Goal: Answer question/provide support

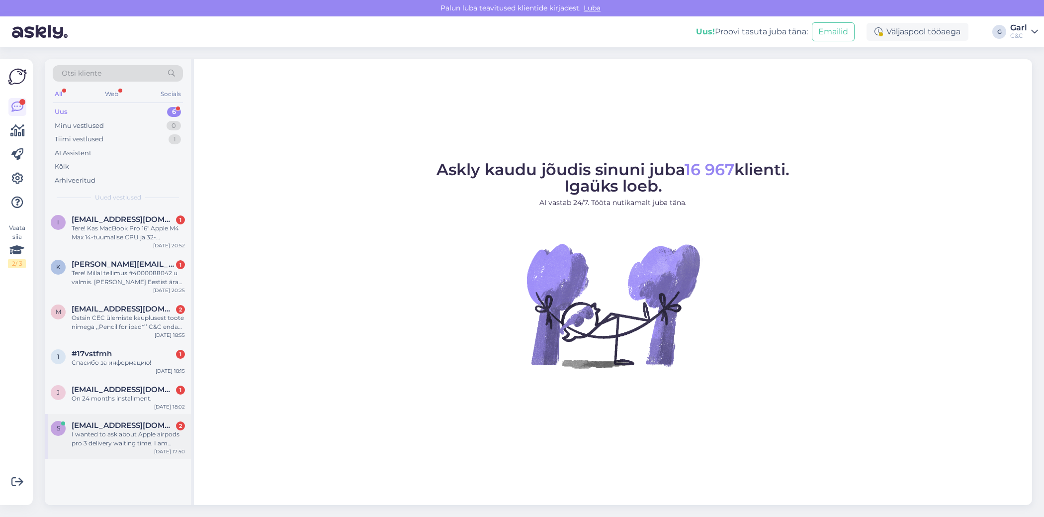
click at [152, 440] on div "I wanted to ask about Apple airpods pro 3 delivery waiting time. I am currently…" at bounding box center [128, 439] width 113 height 18
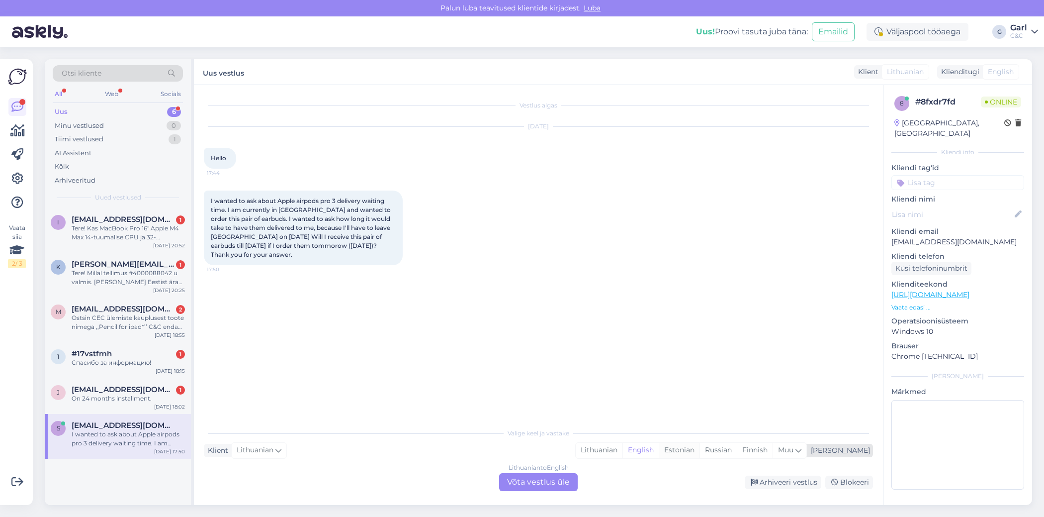
click at [700, 449] on div "Estonian" at bounding box center [679, 450] width 41 height 15
click at [547, 481] on div "Lithuanian to Estonian Võta vestlus üle" at bounding box center [538, 482] width 79 height 18
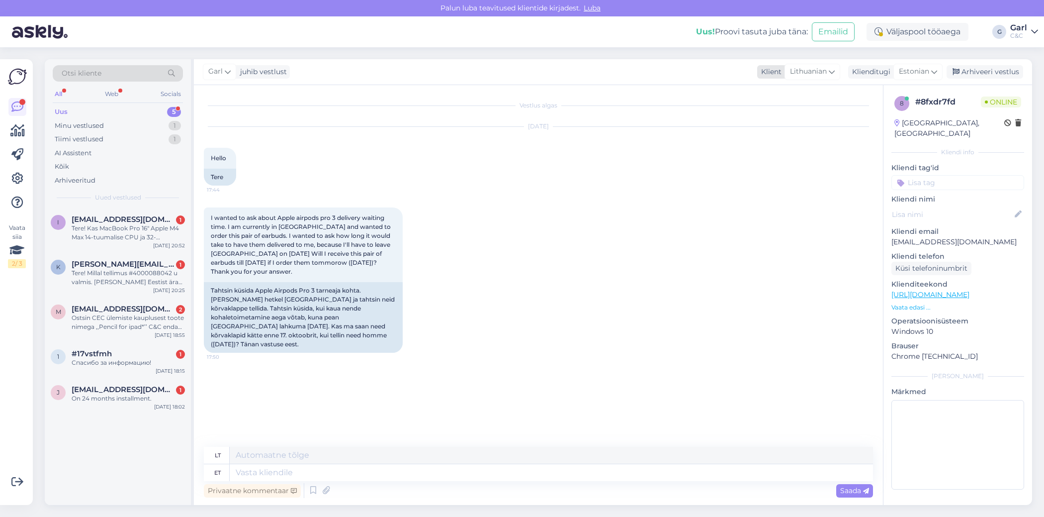
click at [836, 77] on div "Lithuanian" at bounding box center [813, 72] width 56 height 16
click at [778, 196] on link "English" at bounding box center [798, 201] width 109 height 16
click at [906, 77] on span "Estonian" at bounding box center [914, 71] width 30 height 11
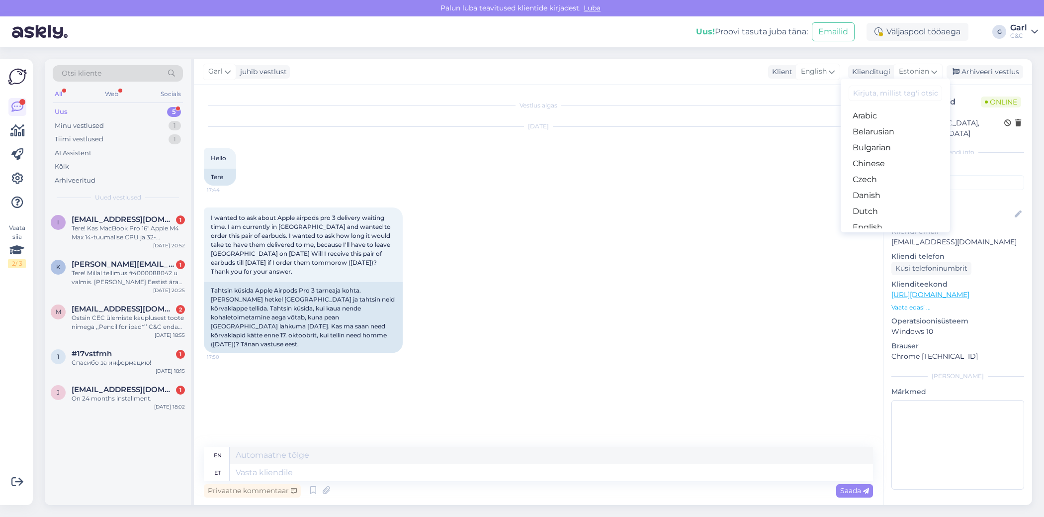
scroll to position [40, 0]
click at [875, 190] on link "English" at bounding box center [895, 188] width 109 height 16
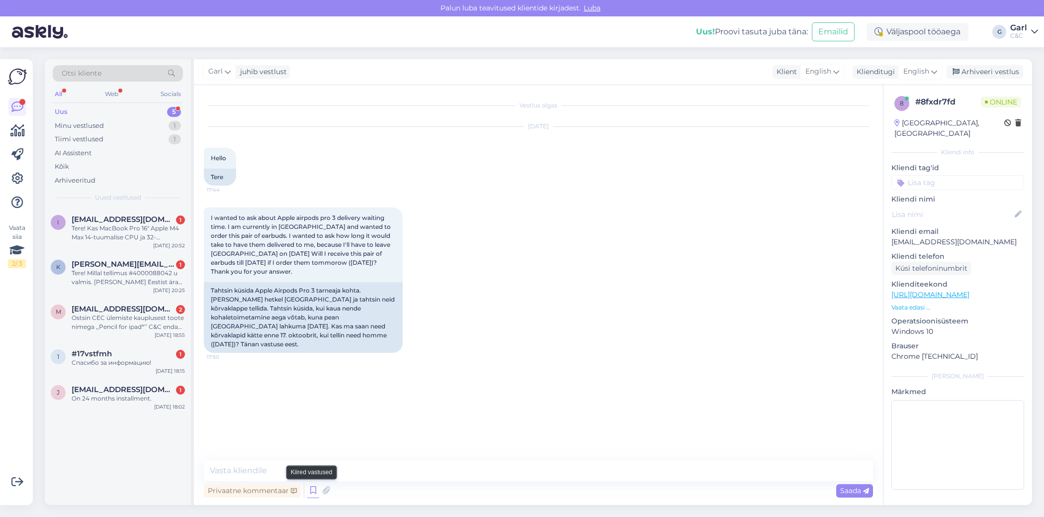
click at [309, 489] on icon at bounding box center [313, 490] width 12 height 15
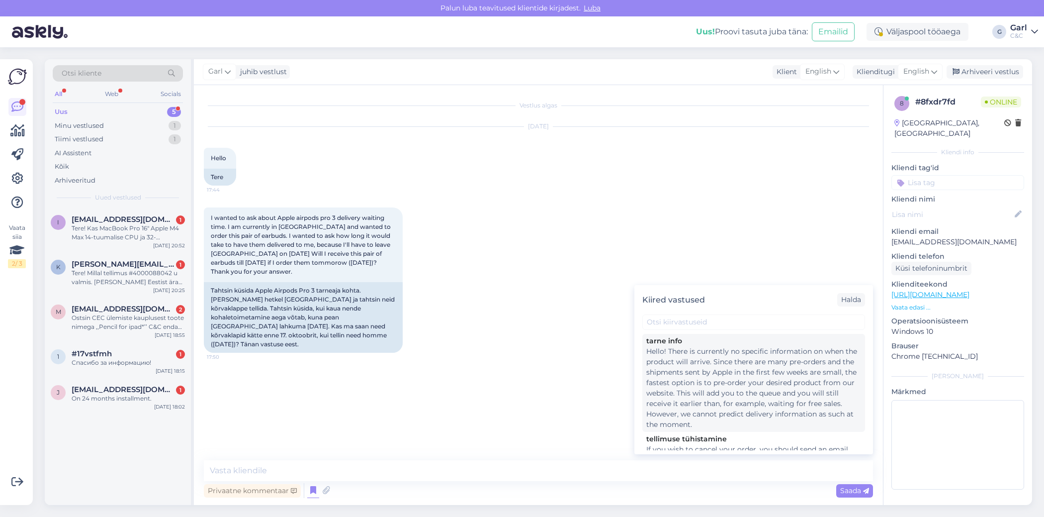
click at [731, 367] on div "Hello! There is currently no specific information on when the product will arri…" at bounding box center [753, 388] width 215 height 84
type textarea "Hello! There is currently no specific information on when the product will arri…"
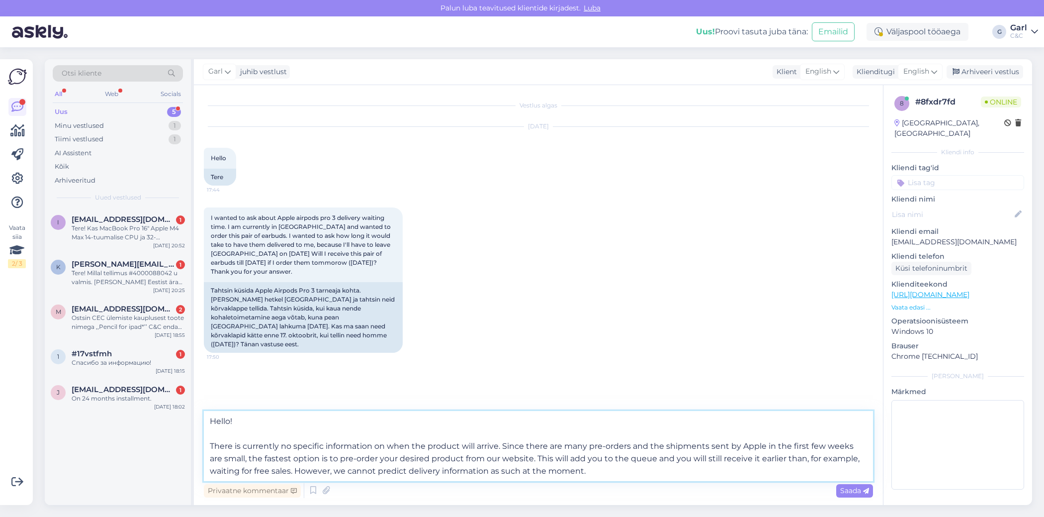
click at [486, 460] on textarea "Hello! There is currently no specific information on when the product will arri…" at bounding box center [538, 446] width 669 height 70
click at [510, 476] on textarea "Hello! There is currently no specific information on when the product will arri…" at bounding box center [538, 446] width 669 height 70
click at [544, 464] on textarea "Hello! There is currently no specific information on when the product will arri…" at bounding box center [538, 446] width 669 height 70
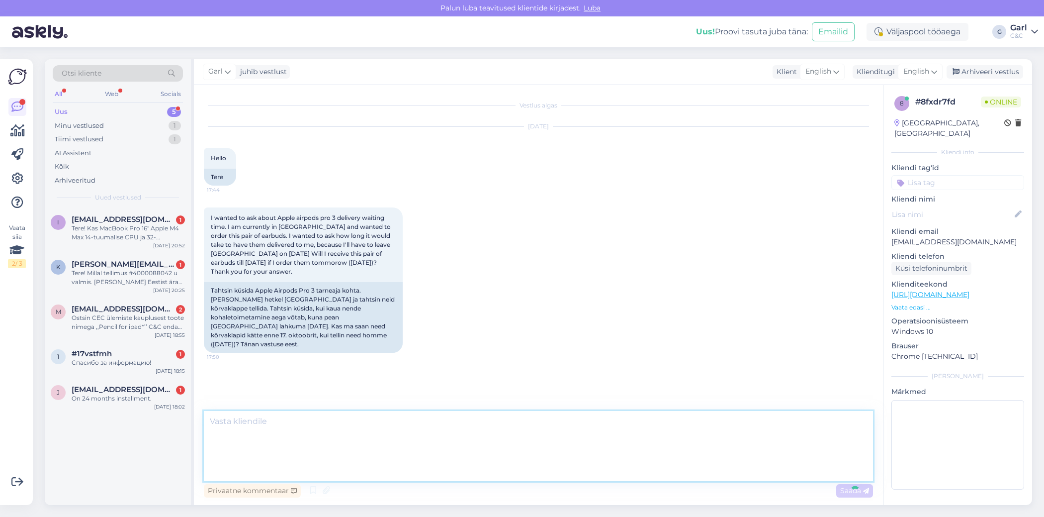
scroll to position [27, 0]
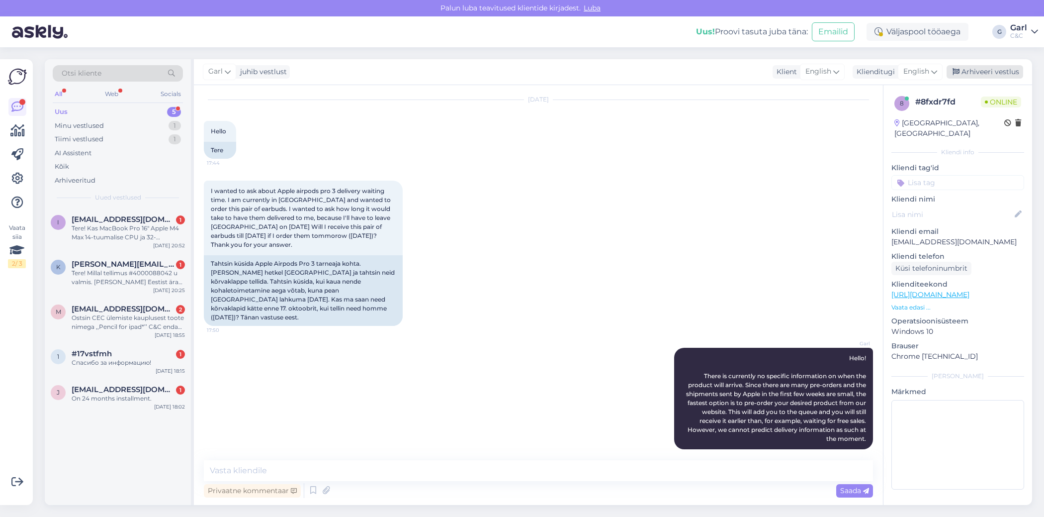
click at [985, 69] on div "Arhiveeri vestlus" at bounding box center [985, 71] width 77 height 13
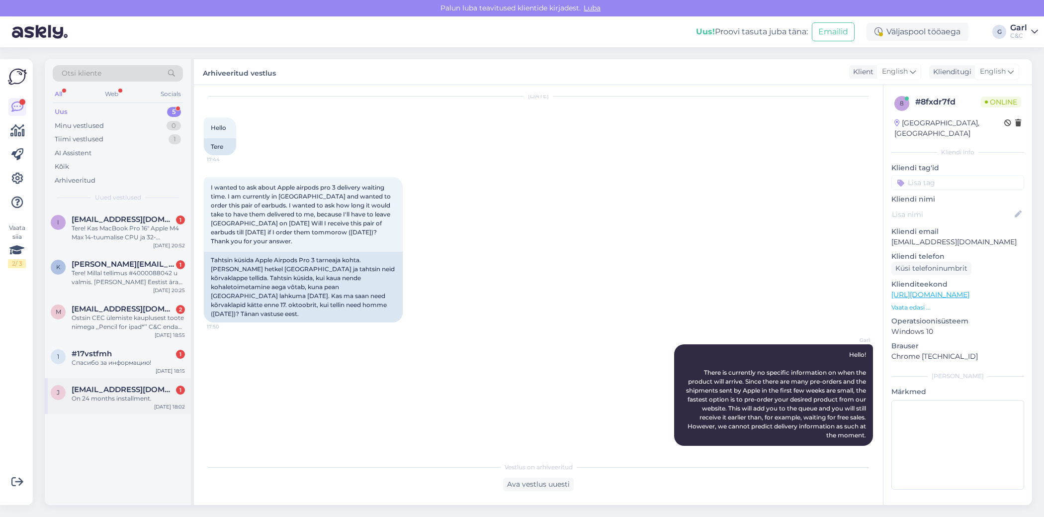
click at [120, 388] on span "[EMAIL_ADDRESS][DOMAIN_NAME]" at bounding box center [123, 389] width 103 height 9
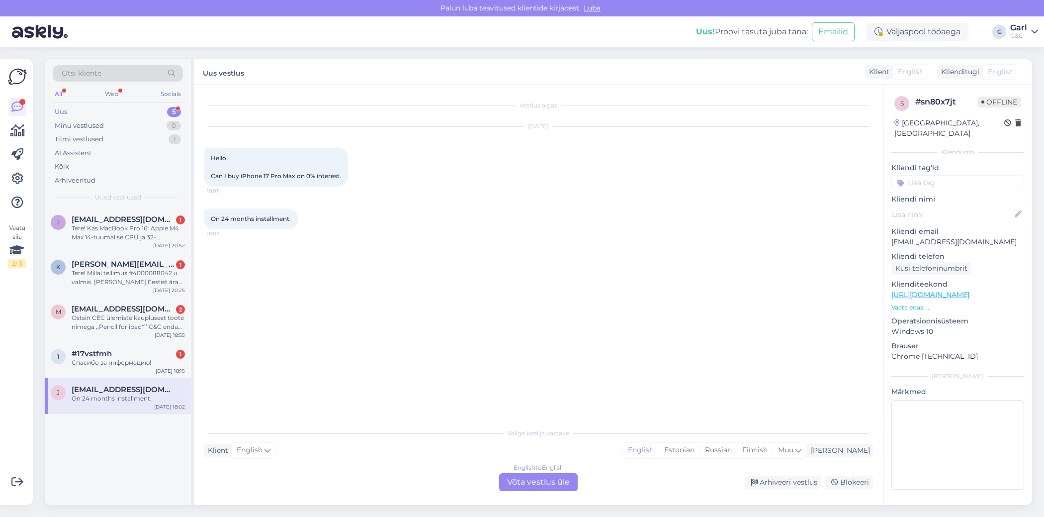
click at [546, 484] on div "English to English Võta vestlus üle" at bounding box center [538, 482] width 79 height 18
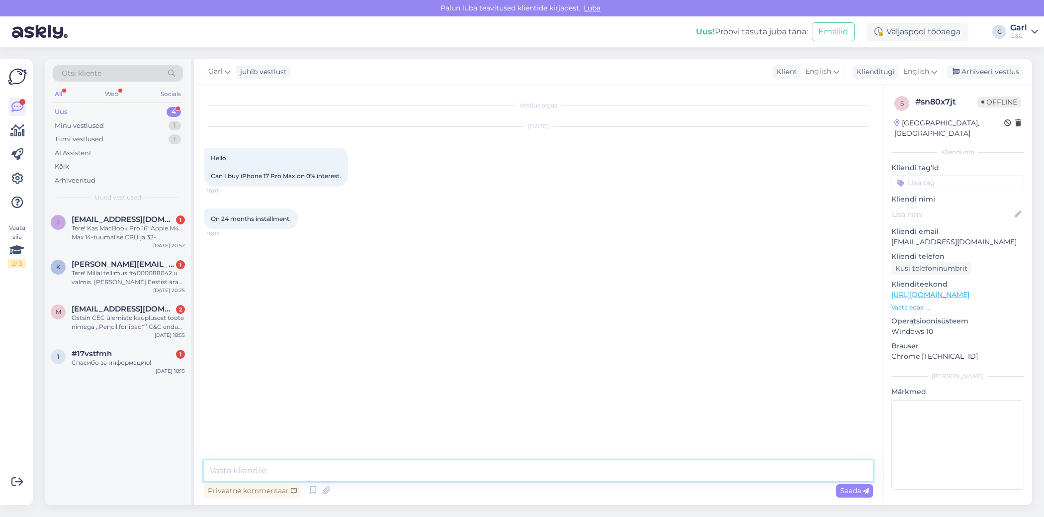
click at [546, 469] on textarea at bounding box center [538, 470] width 669 height 21
paste textarea "Hello! You can buy LHV with 0% interest on installments for up to 10 months"
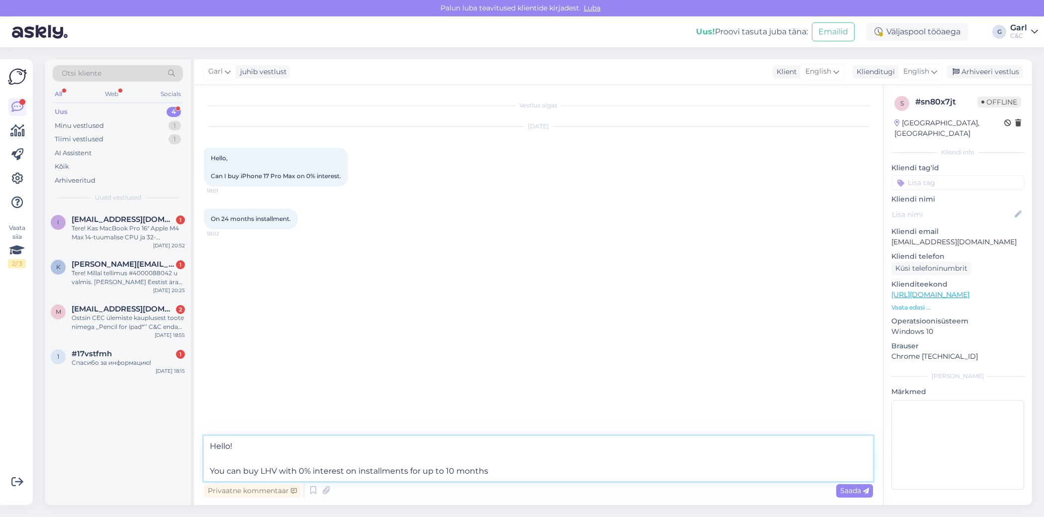
click at [277, 469] on textarea "Hello! You can buy LHV with 0% interest on installments for up to 10 months" at bounding box center [538, 458] width 669 height 45
click at [296, 470] on textarea "Hello! You can buy LHV with 0% interest on installments for up to 10 months" at bounding box center [538, 458] width 669 height 45
drag, startPoint x: 502, startPoint y: 467, endPoint x: 211, endPoint y: 469, distance: 291.4
click at [211, 469] on textarea "Hello! You can buy LHV with 0% interest on installments for up to 10 months" at bounding box center [538, 458] width 669 height 45
click at [346, 453] on textarea "Hello!" at bounding box center [538, 458] width 669 height 45
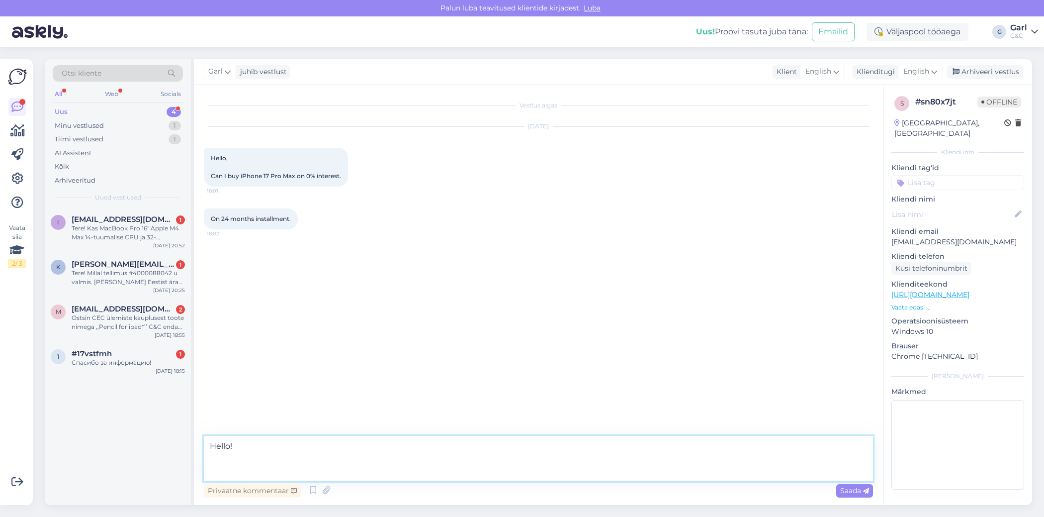
click at [324, 466] on textarea "Hello!" at bounding box center [538, 458] width 669 height 45
paste textarea "With LHV installment payments, you can buy with 0% interest for up to 10 months."
type textarea "Hello! With LHV installment payments, you can buy with 0% interest for up to 10…"
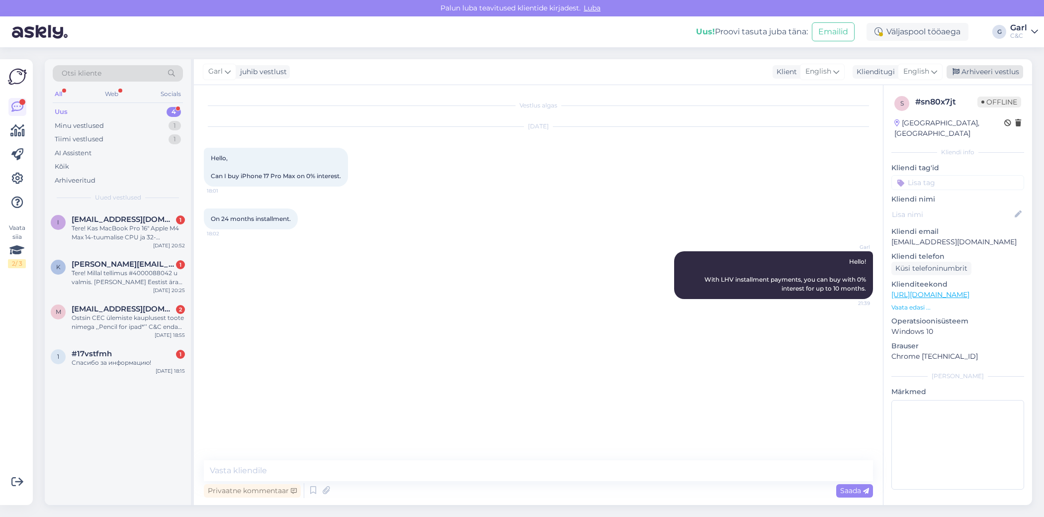
click at [1000, 73] on div "Arhiveeri vestlus" at bounding box center [985, 71] width 77 height 13
drag, startPoint x: 148, startPoint y: 362, endPoint x: 163, endPoint y: 361, distance: 15.0
click at [148, 362] on div "Спасибо за информацию!" at bounding box center [128, 362] width 113 height 9
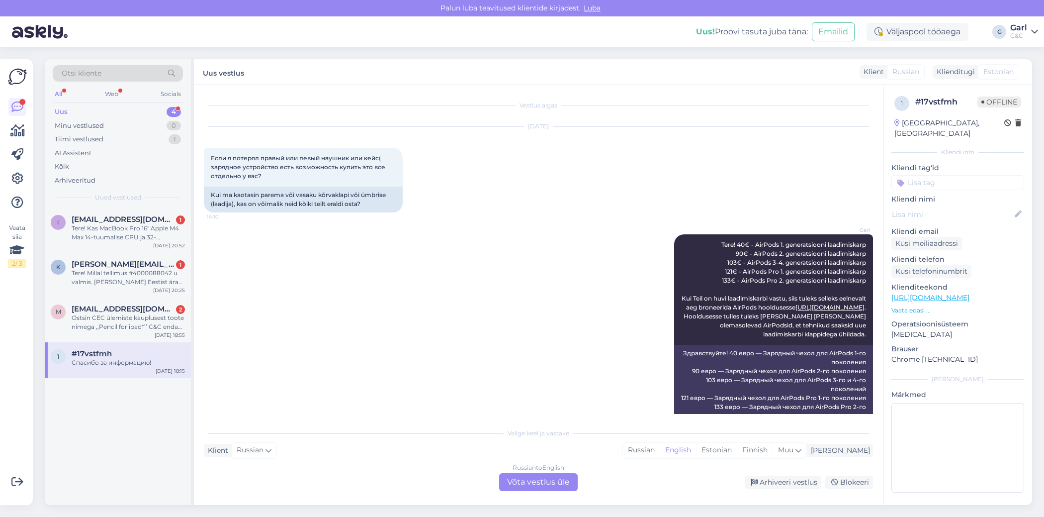
scroll to position [1008, 0]
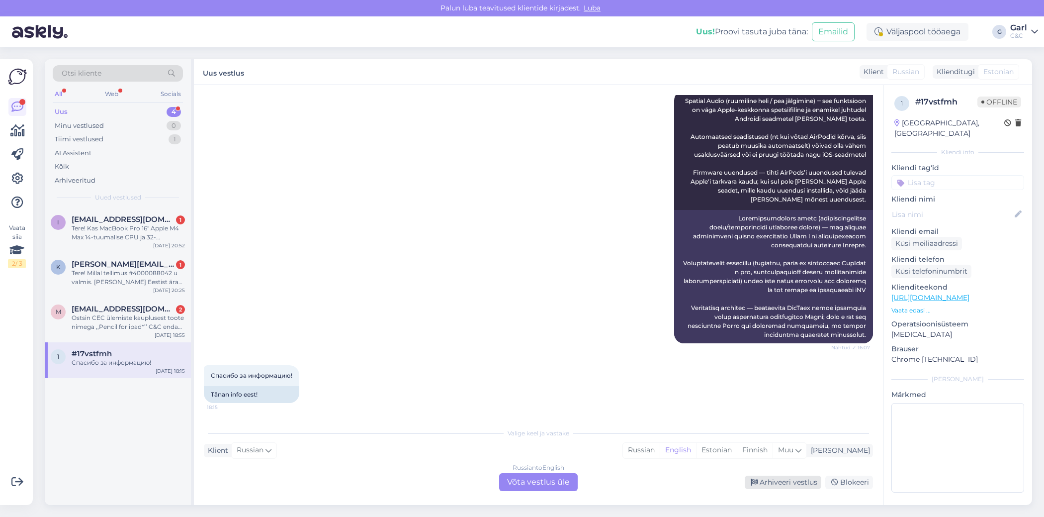
click at [760, 483] on div "Arhiveeri vestlus" at bounding box center [783, 481] width 77 height 13
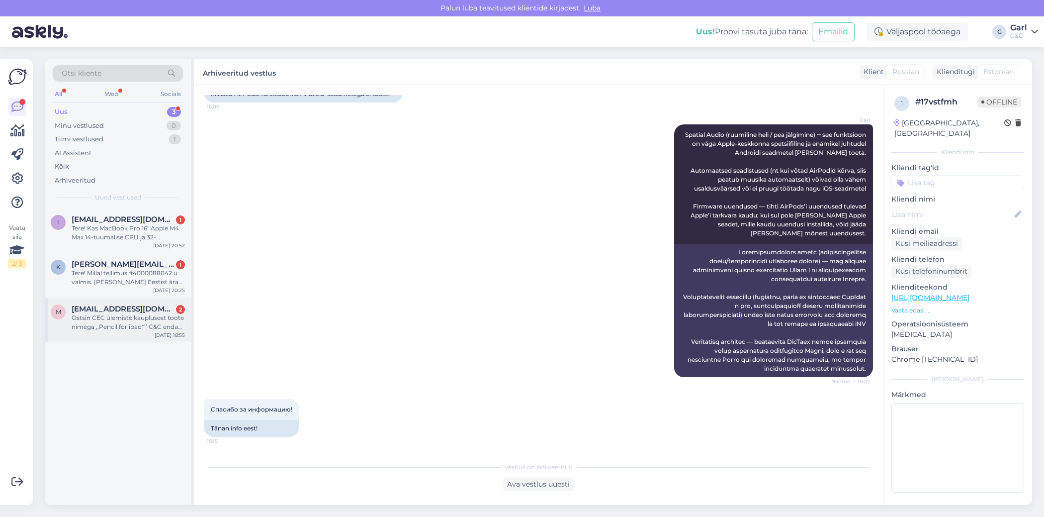
click at [135, 319] on div "Ostsin CEC ülemiste kauplusest toote nimega ,,Pencil for ipad*’’ C&C enda toode…" at bounding box center [128, 322] width 113 height 18
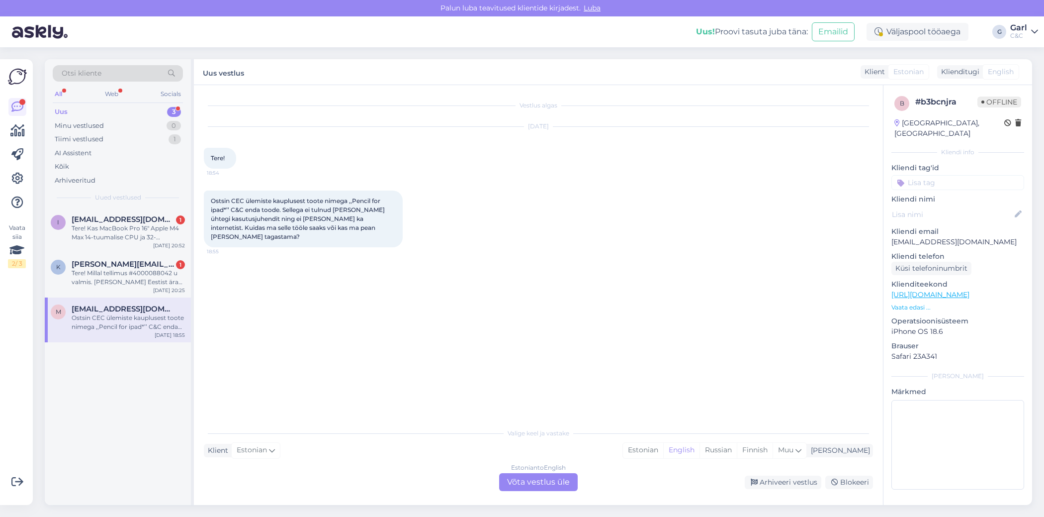
scroll to position [0, 0]
drag, startPoint x: 355, startPoint y: 200, endPoint x: 226, endPoint y: 212, distance: 129.3
click at [226, 212] on span "Ostsin CEC ülemiste kauplusest toote nimega ,,Pencil for ipad*’’ C&C enda toode…" at bounding box center [299, 218] width 176 height 43
click at [1003, 237] on div "b # b3bcnjra Offline [GEOGRAPHIC_DATA], [GEOGRAPHIC_DATA] Kliendi info Kliendi …" at bounding box center [958, 294] width 149 height 419
drag, startPoint x: 1004, startPoint y: 233, endPoint x: 891, endPoint y: 232, distance: 112.9
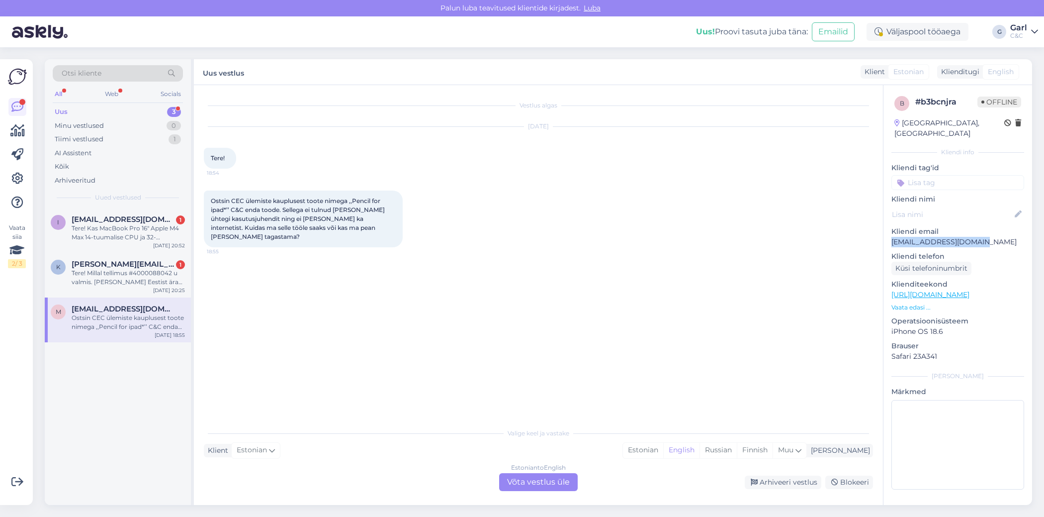
click at [892, 237] on p "[EMAIL_ADDRESS][DOMAIN_NAME]" at bounding box center [958, 242] width 133 height 10
copy p "[EMAIL_ADDRESS][DOMAIN_NAME]"
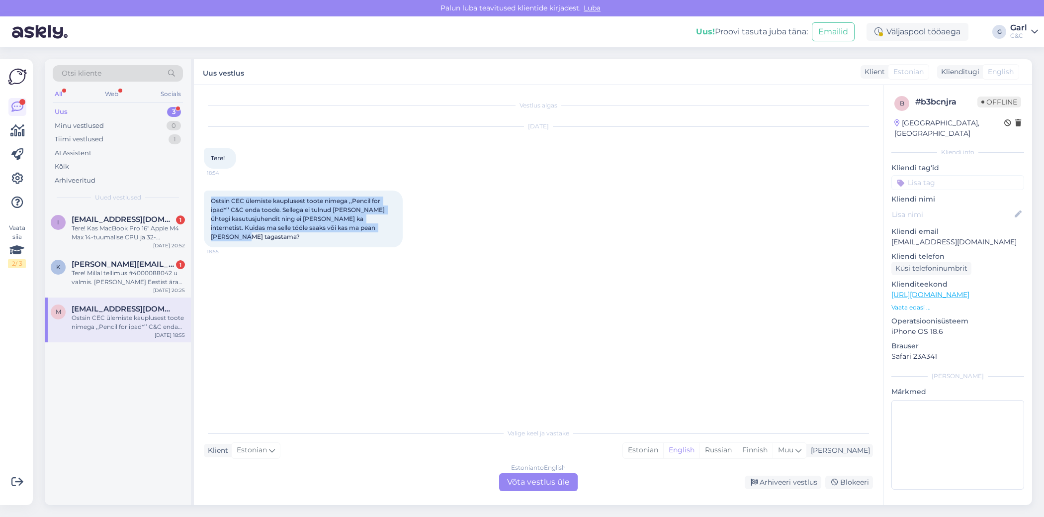
drag, startPoint x: 207, startPoint y: 199, endPoint x: 401, endPoint y: 230, distance: 195.9
click at [401, 230] on div "Ostsin CEC ülemiste kauplusest toote nimega ,,Pencil for ipad*’’ C&C enda toode…" at bounding box center [303, 218] width 199 height 57
copy span "Ostsin CEC ülemiste kauplusest toote nimega ,,Pencil for ipad*’’ C&C enda toode…"
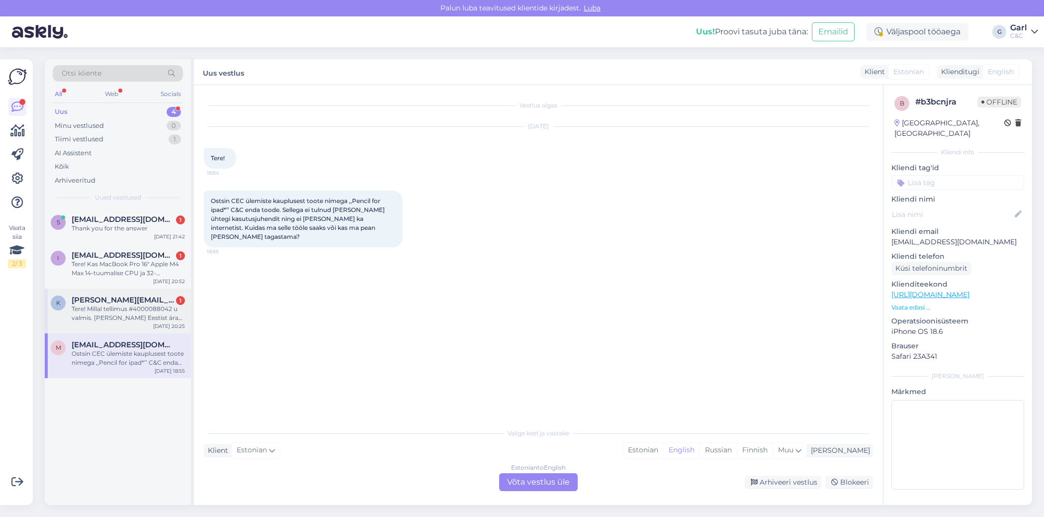
click at [146, 313] on div "Tere! Millal tellimus #4000088042 u valmis. [PERSON_NAME] Eestist ära minemas m…" at bounding box center [128, 313] width 113 height 18
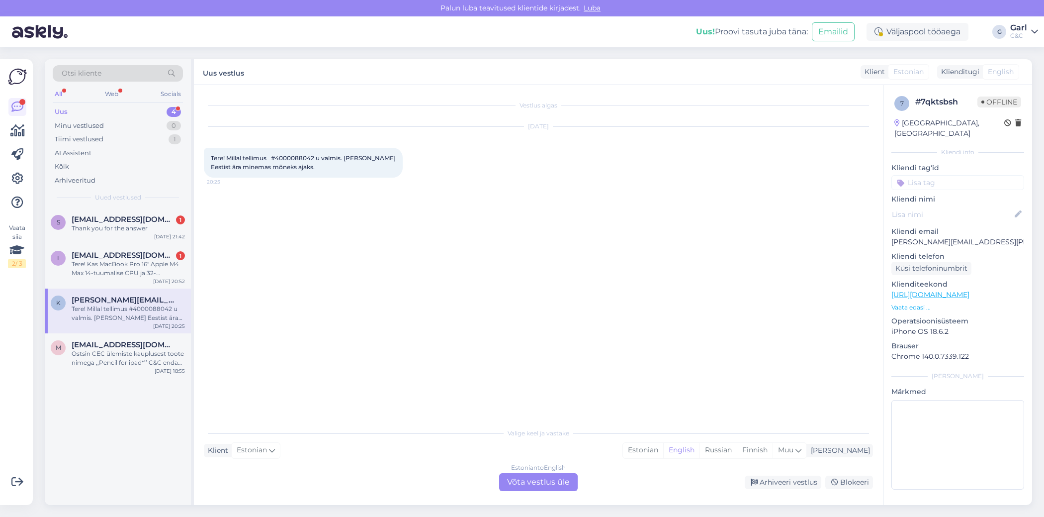
drag, startPoint x: 280, startPoint y: 160, endPoint x: 318, endPoint y: 158, distance: 37.8
click at [318, 158] on span "Tere! Millal tellimus #4000088042 u valmis. [PERSON_NAME] Eestist ära minemas m…" at bounding box center [304, 162] width 186 height 16
drag, startPoint x: 318, startPoint y: 158, endPoint x: 279, endPoint y: 159, distance: 38.8
click at [279, 159] on span "Tere! Millal tellimus #4000088042 u valmis. [PERSON_NAME] Eestist ära minemas m…" at bounding box center [304, 162] width 186 height 16
copy span "4000088042"
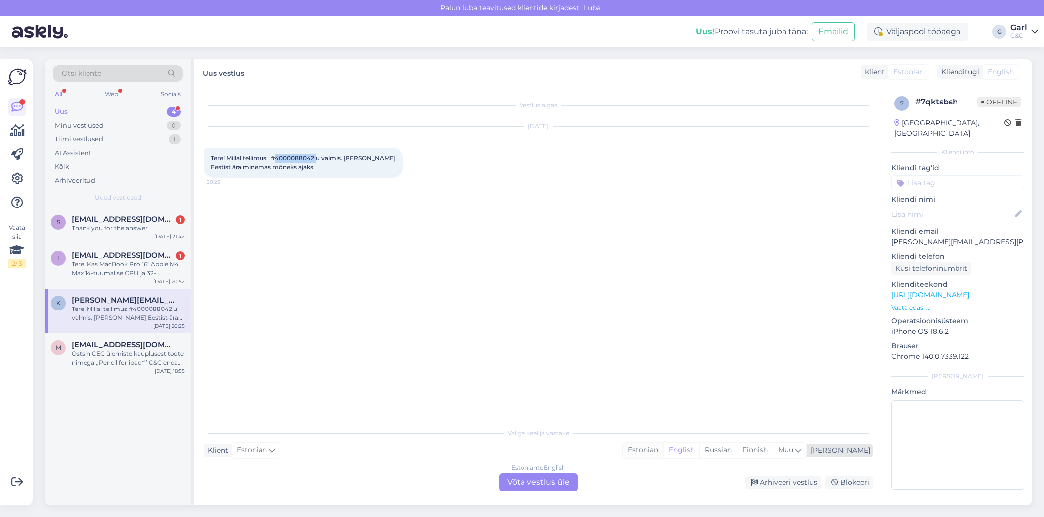
drag, startPoint x: 686, startPoint y: 452, endPoint x: 646, endPoint y: 458, distance: 40.2
click at [663, 452] on div "Estonian" at bounding box center [643, 450] width 40 height 15
click at [543, 477] on div "Estonian to Estonian Võta vestlus üle" at bounding box center [538, 482] width 79 height 18
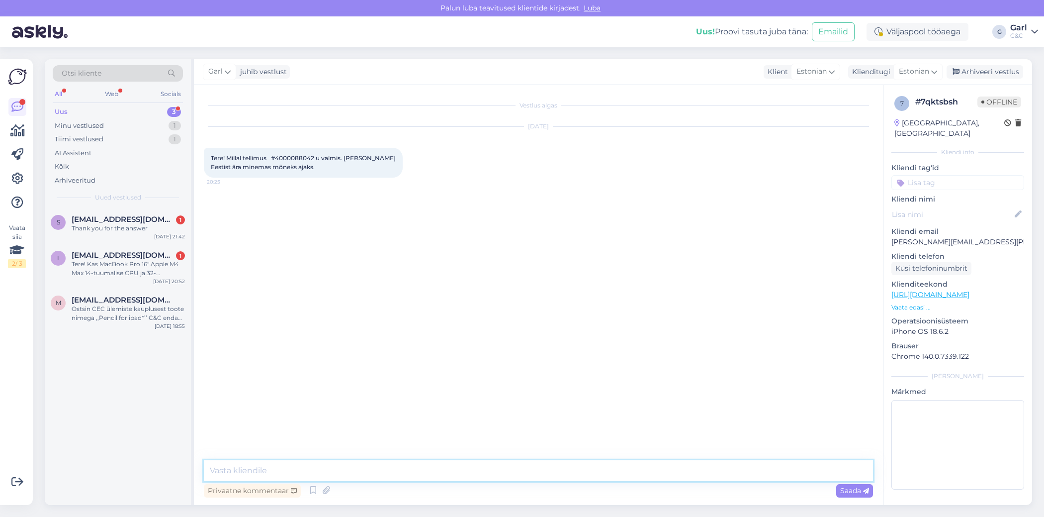
click at [541, 475] on textarea at bounding box center [538, 470] width 669 height 21
paste textarea "Elago Silicone Hang Case for Airpods Pro 2 - [PERSON_NAME]"
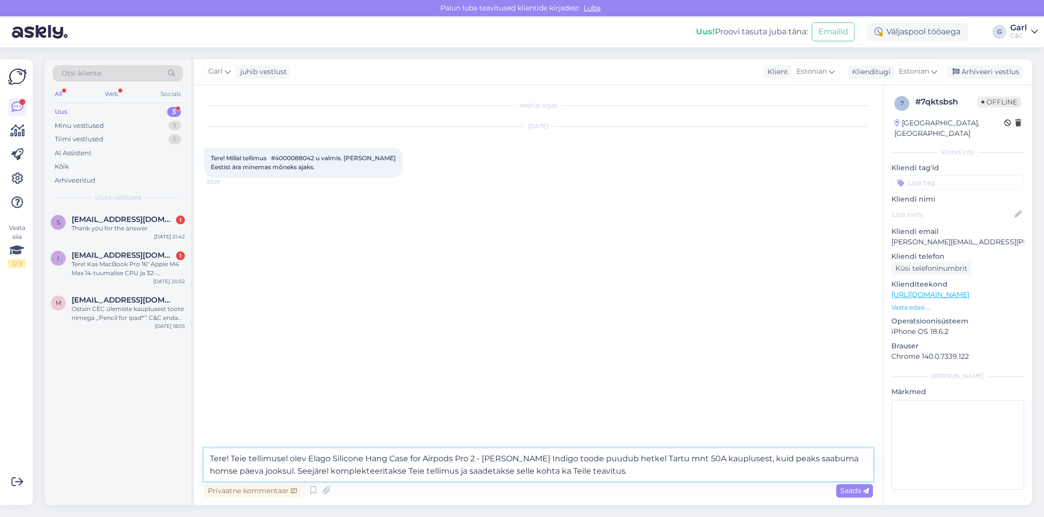
type textarea "Tere! Teie tellimusel olev Elago Silicone Hang Case for Airpods Pro 2 - [PERSON…"
click at [581, 471] on div "Vestlus algas [DATE] Tere! Millal tellimus #4000088042 u valmis. [PERSON_NAME] …" at bounding box center [538, 295] width 689 height 420
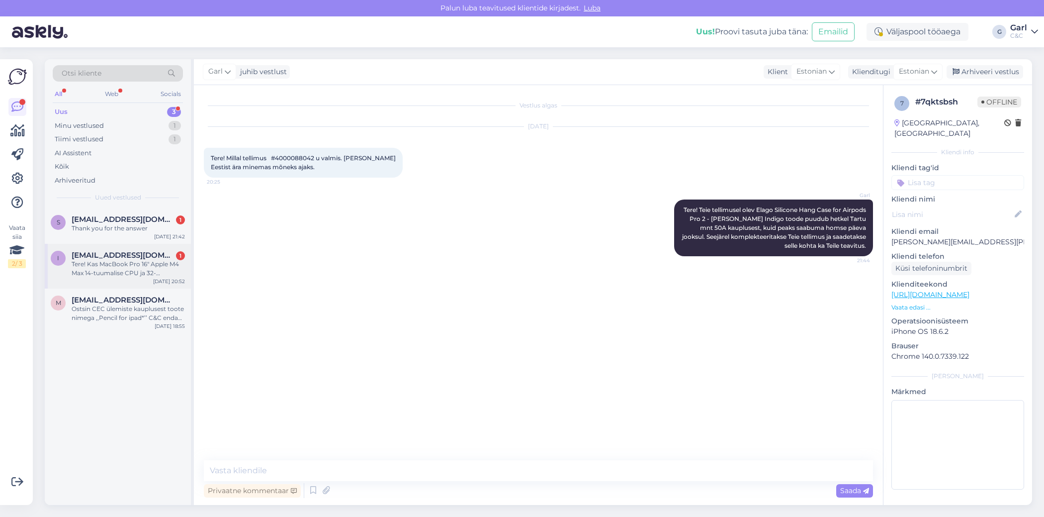
click at [152, 271] on div "Tere! Kas MacBook Pro 16" Apple M4 Max 14-tuumalise CPU ja 32-tuumalise GPU, 36…" at bounding box center [128, 269] width 113 height 18
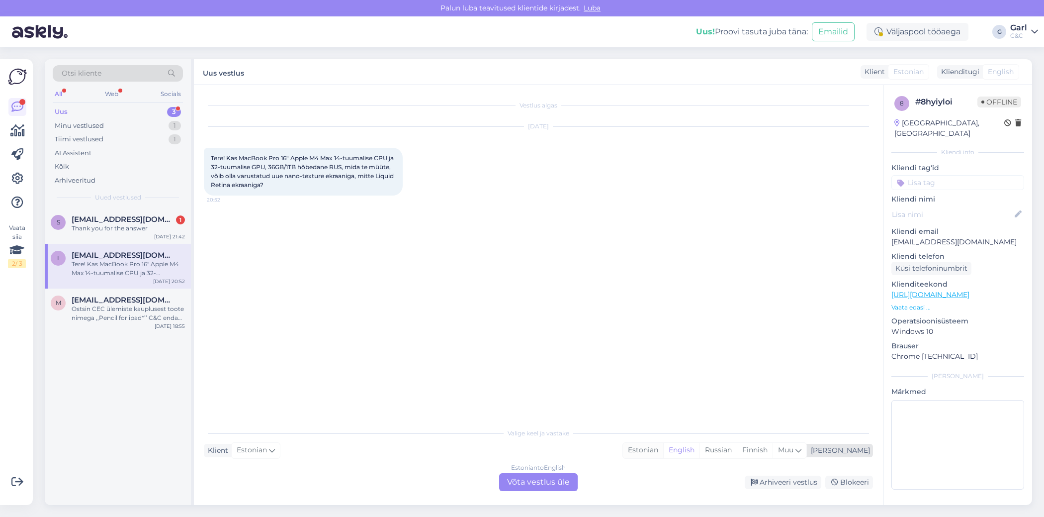
click at [663, 452] on div "Estonian" at bounding box center [643, 450] width 40 height 15
click at [544, 473] on div "Estonian to Estonian Võta vestlus üle" at bounding box center [538, 482] width 79 height 18
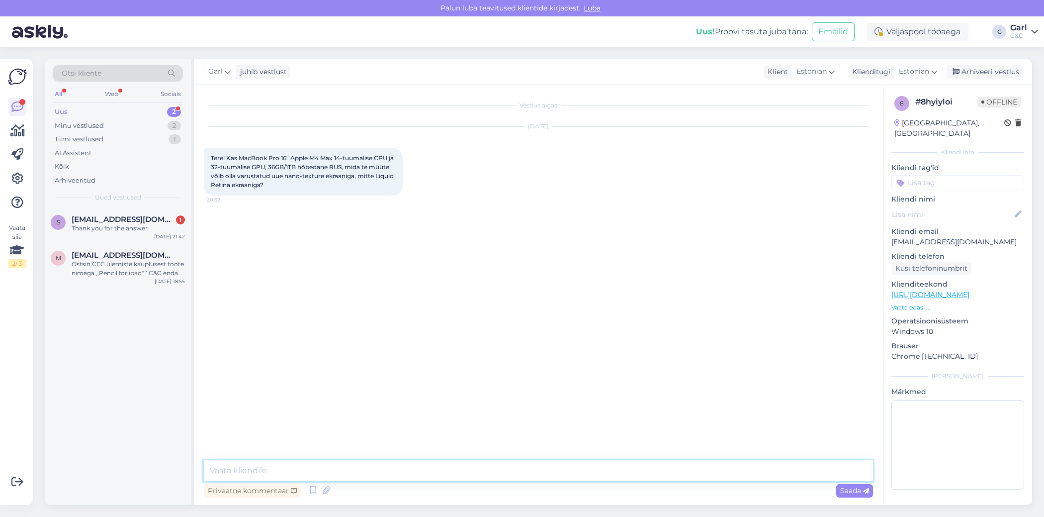
click at [544, 469] on textarea at bounding box center [538, 470] width 669 height 21
type textarea "Tere! Paraku on tegemist Liquid Retina ekraaniga. Nano Texture puhul on tegemis…"
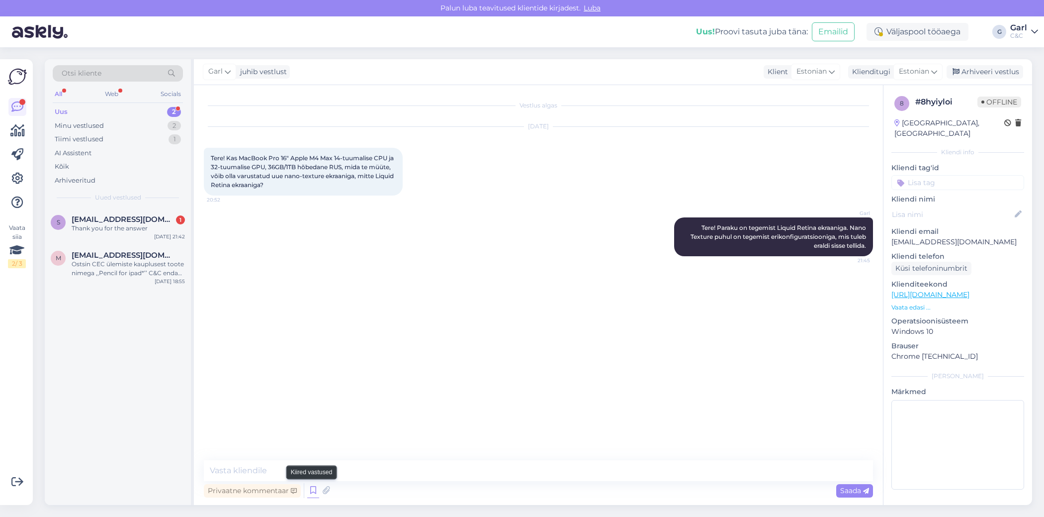
click at [314, 490] on icon at bounding box center [313, 490] width 12 height 15
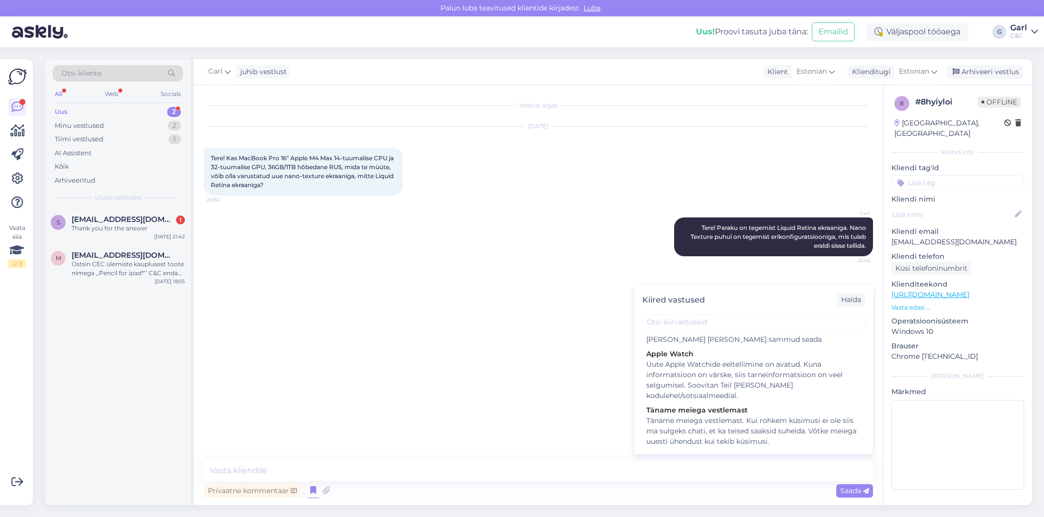
scroll to position [1794, 0]
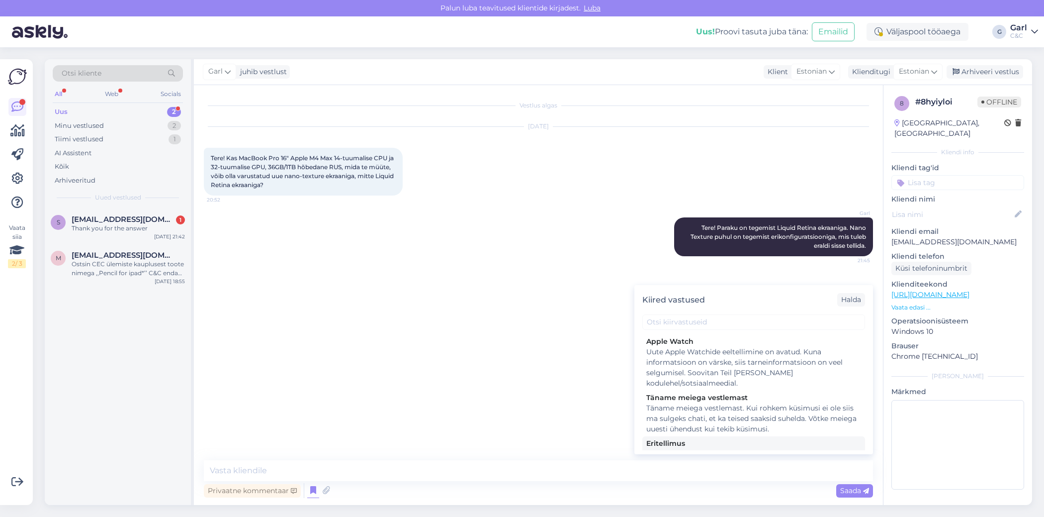
click at [734, 449] on div "Saame tellida erikonfiguratsiooniga mudeleid sisse, sellisel juhul [PERSON_NAME…" at bounding box center [753, 506] width 215 height 115
type textarea "Saame tellida erikonfiguratsiooniga mudeleid sisse, sellisel juhul [PERSON_NAME…"
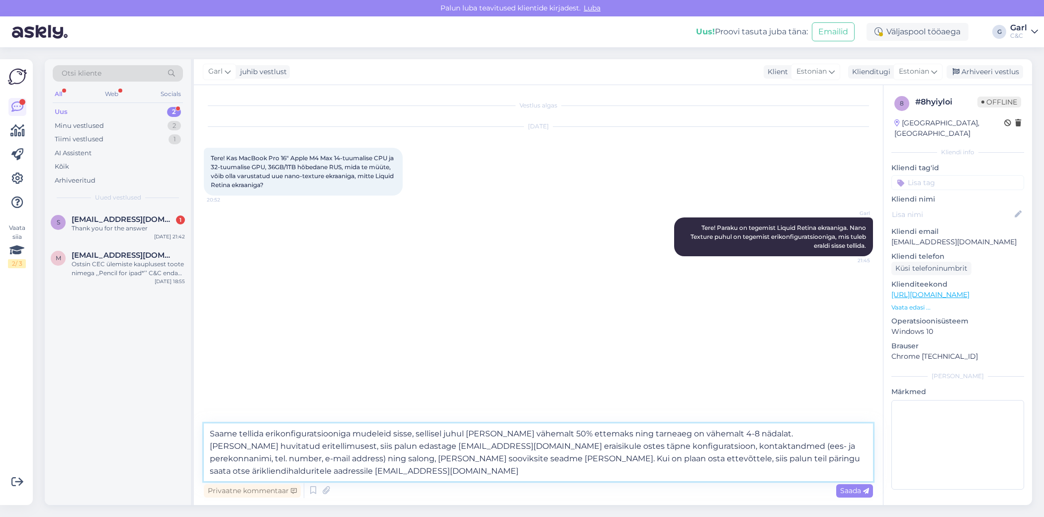
click at [568, 451] on textarea "Saame tellida erikonfiguratsiooniga mudeleid sisse, sellisel juhul [PERSON_NAME…" at bounding box center [538, 452] width 669 height 58
click at [554, 469] on textarea "Saame tellida erikonfiguratsiooniga mudeleid sisse, sellisel juhul [PERSON_NAME…" at bounding box center [538, 452] width 669 height 58
click at [557, 461] on textarea "Saame tellida erikonfiguratsiooniga mudeleid sisse, sellisel juhul [PERSON_NAME…" at bounding box center [538, 452] width 669 height 58
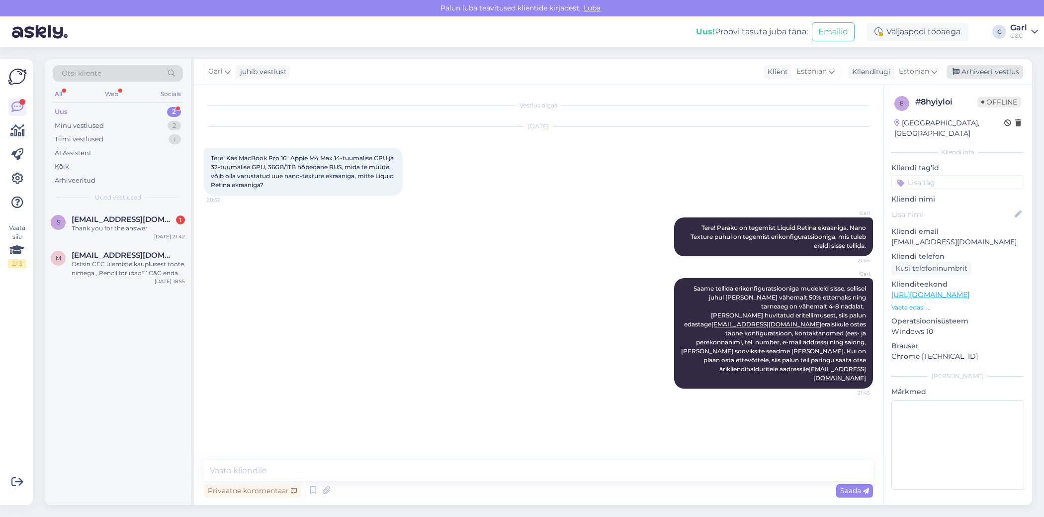
click at [997, 70] on div "Arhiveeri vestlus" at bounding box center [985, 71] width 77 height 13
click at [157, 226] on div "Thank you for the answer" at bounding box center [128, 228] width 113 height 9
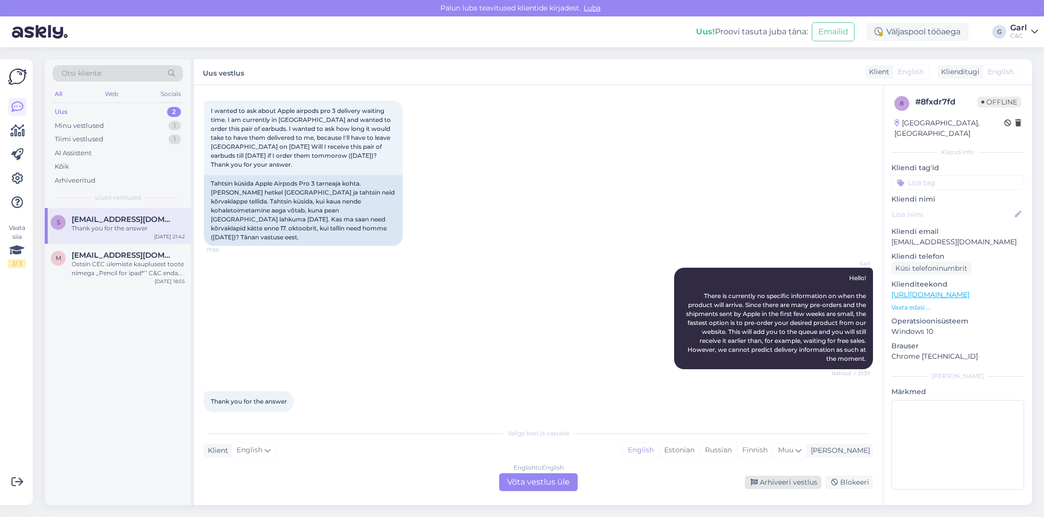
click at [776, 484] on div "Arhiveeri vestlus" at bounding box center [783, 481] width 77 height 13
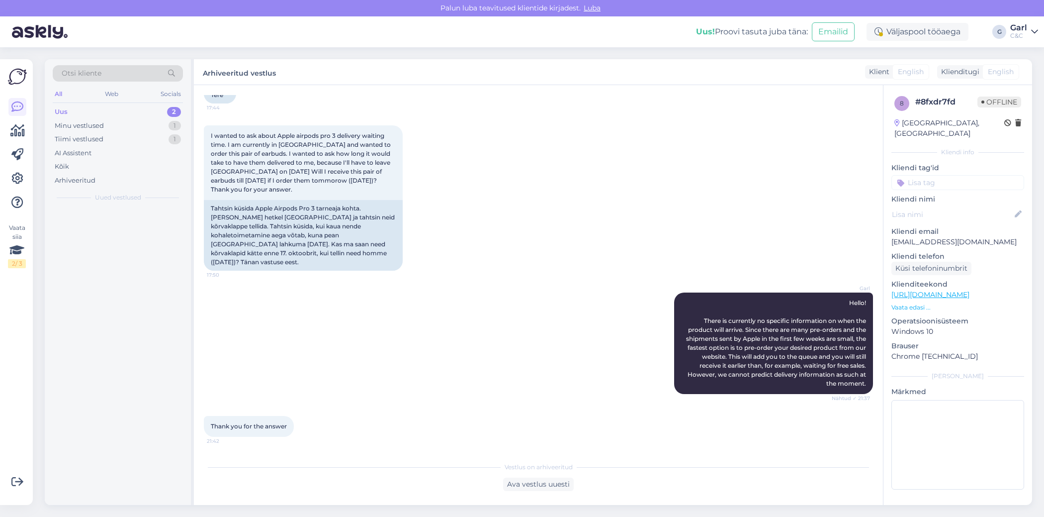
scroll to position [73, 0]
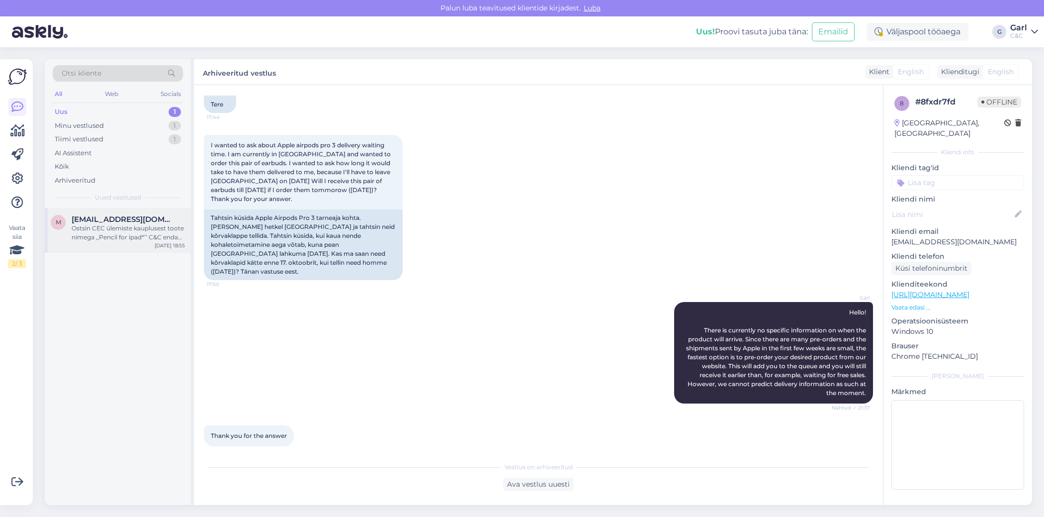
click at [107, 243] on div "M [EMAIL_ADDRESS][DOMAIN_NAME] Ostsin CEC ülemiste kauplusest toote nimega ,,Pe…" at bounding box center [118, 230] width 146 height 45
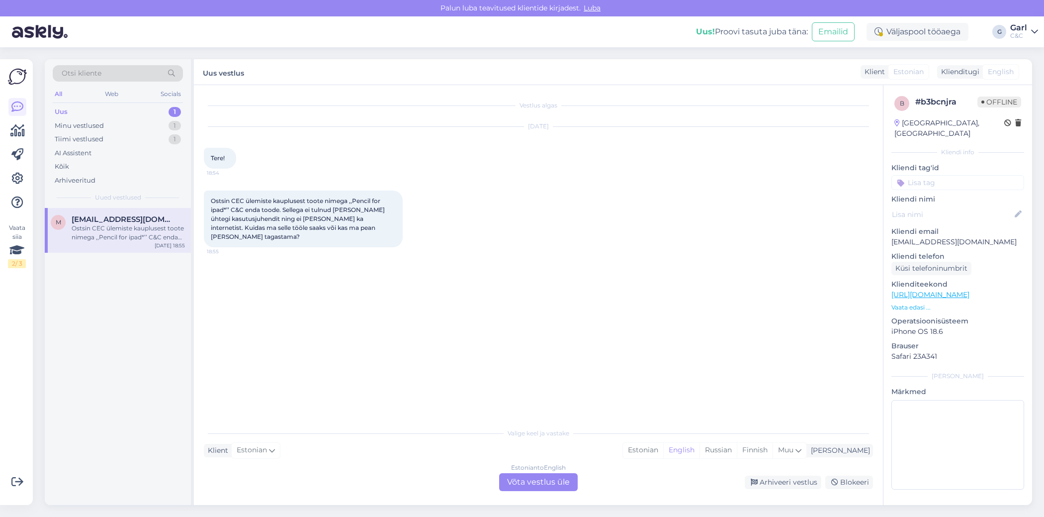
scroll to position [0, 0]
click at [136, 123] on div "Minu vestlused 1" at bounding box center [118, 126] width 130 height 14
click at [119, 216] on span "[PERSON_NAME][EMAIL_ADDRESS][PERSON_NAME][DOMAIN_NAME]" at bounding box center [123, 219] width 103 height 9
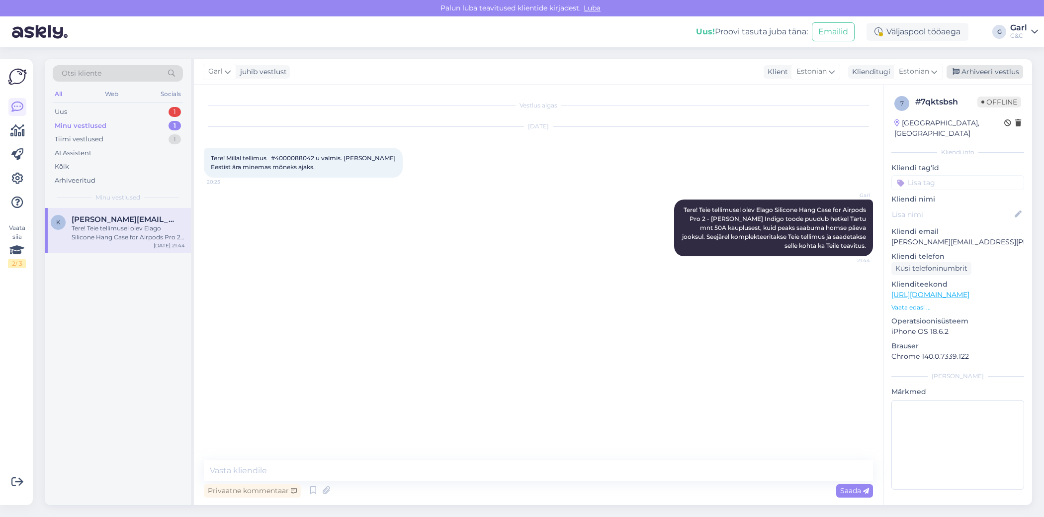
click at [1000, 73] on div "Arhiveeri vestlus" at bounding box center [985, 71] width 77 height 13
